Goal: Task Accomplishment & Management: Use online tool/utility

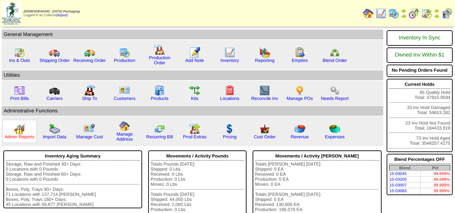
click at [26, 135] on link "Admin Reports" at bounding box center [20, 136] width 30 height 5
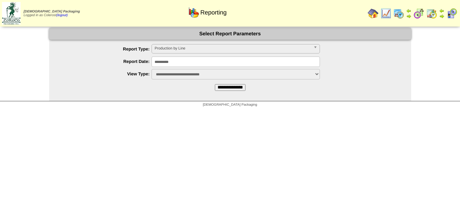
click at [158, 45] on span "Production by Line" at bounding box center [233, 48] width 156 height 8
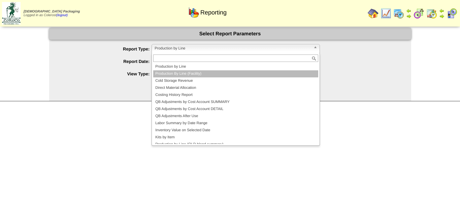
click at [158, 72] on li "Production By Line (Facility)" at bounding box center [235, 73] width 165 height 7
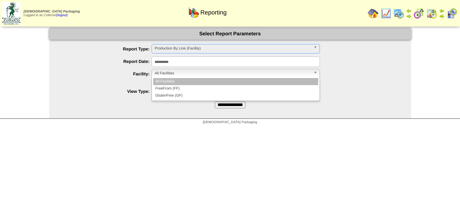
click at [158, 75] on span "All Facilities" at bounding box center [233, 73] width 156 height 8
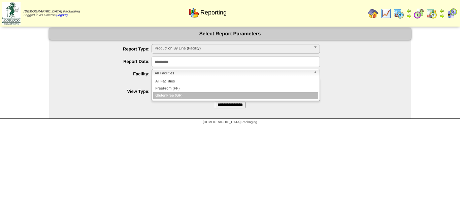
click at [170, 89] on li "FreeFrom (FF)" at bounding box center [235, 88] width 165 height 7
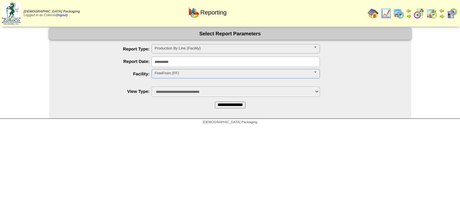
click at [219, 104] on input "**********" at bounding box center [230, 105] width 31 height 7
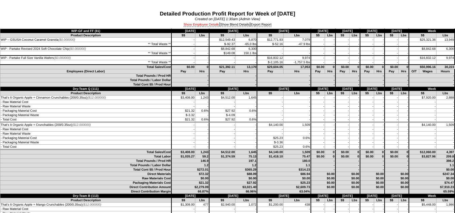
click at [205, 24] on link "Show Employee Details" at bounding box center [202, 25] width 36 height 4
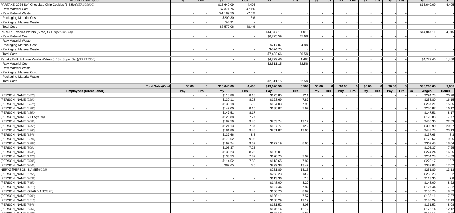
scroll to position [674, 0]
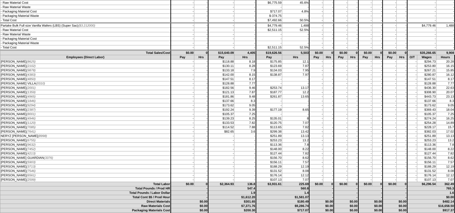
click at [259, 98] on td "$261.87" at bounding box center [269, 97] width 26 height 4
